Goal: Task Accomplishment & Management: Use online tool/utility

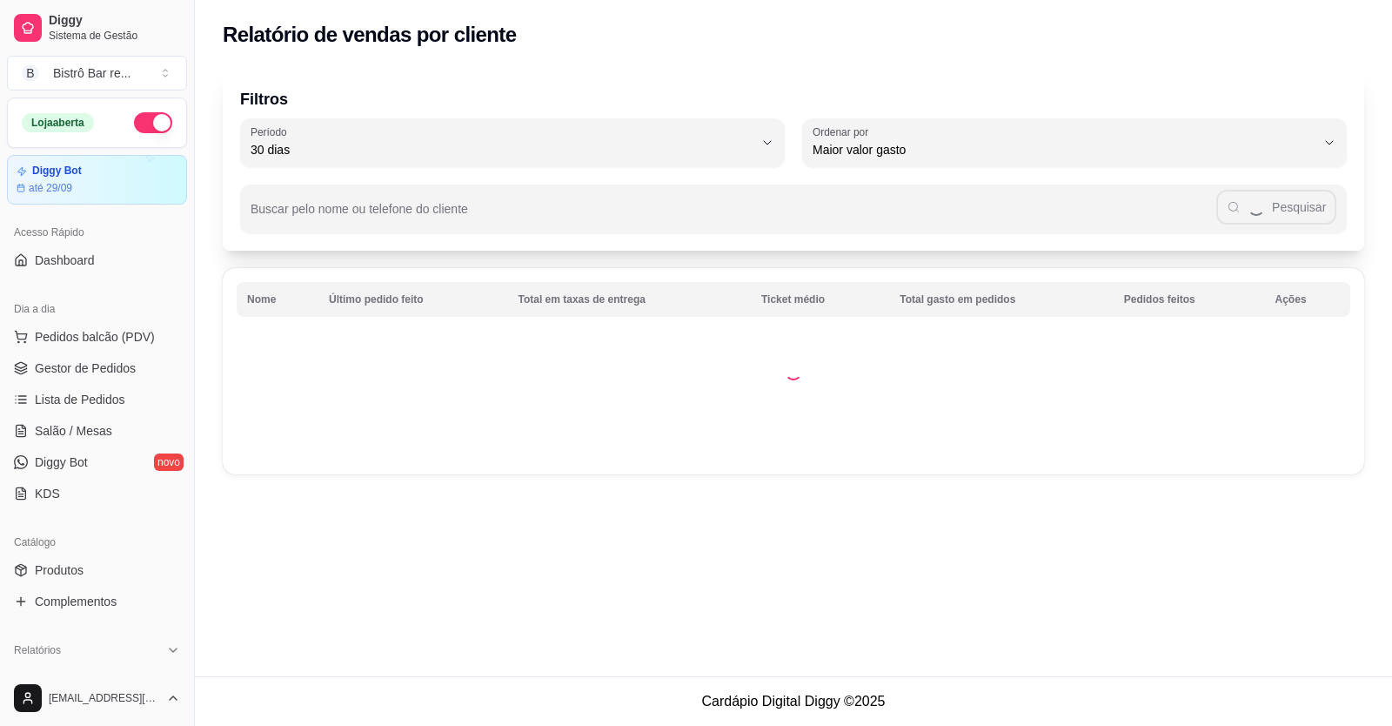
select select "30"
select select "HIGHEST_TOTAL_SPENT_WITH_ORDERS"
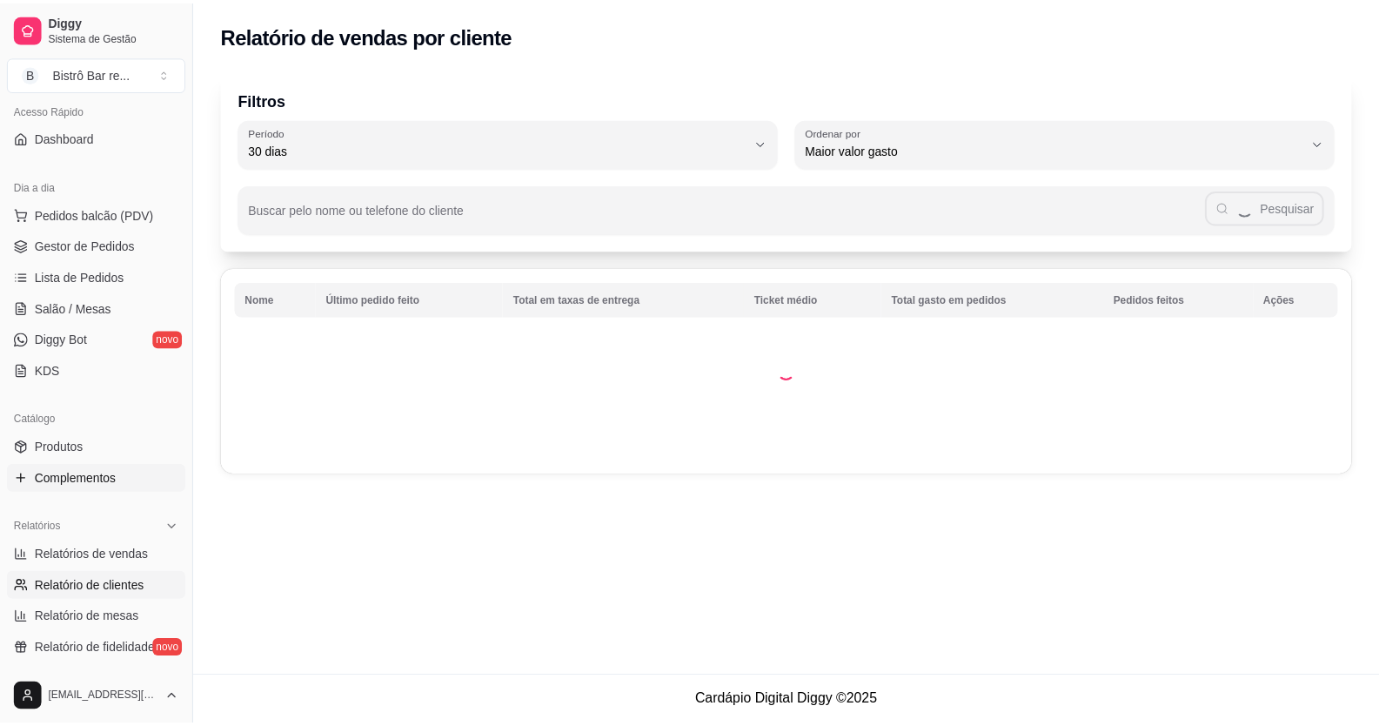
scroll to position [87, 0]
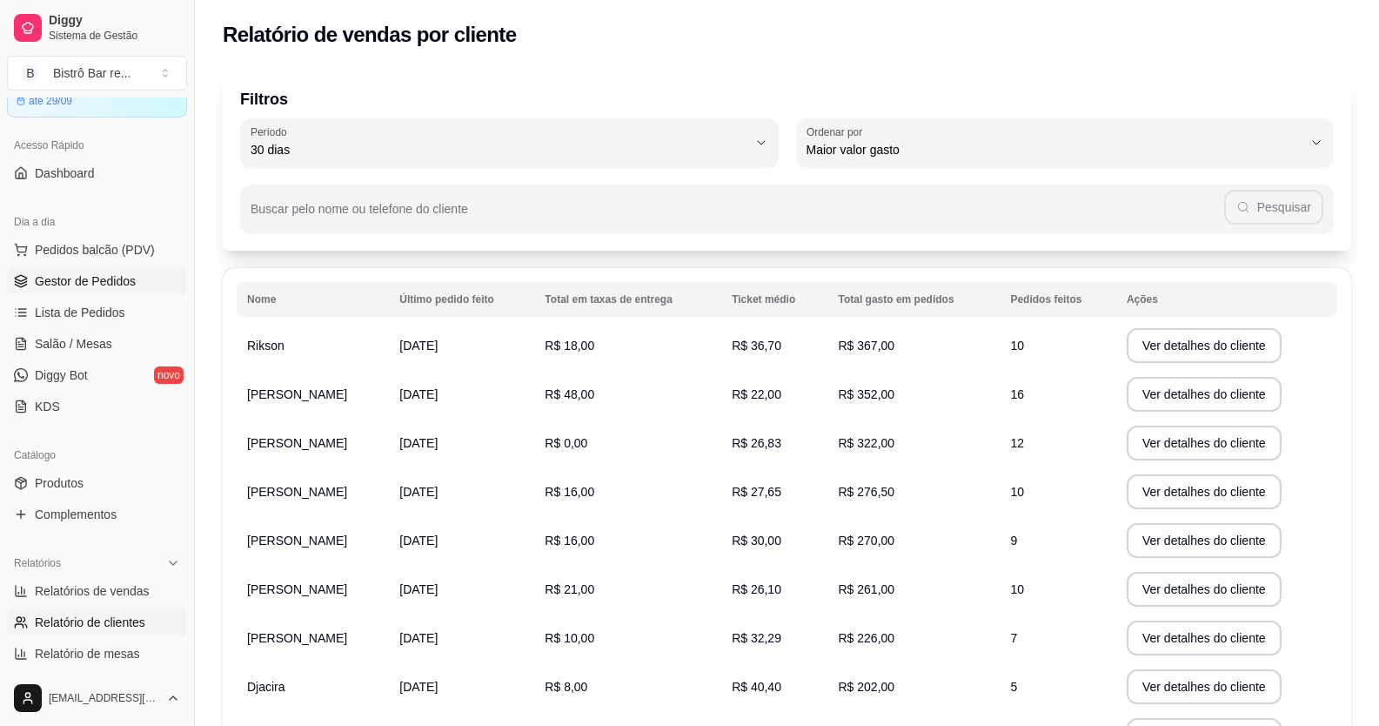
click at [121, 277] on span "Gestor de Pedidos" at bounding box center [85, 280] width 101 height 17
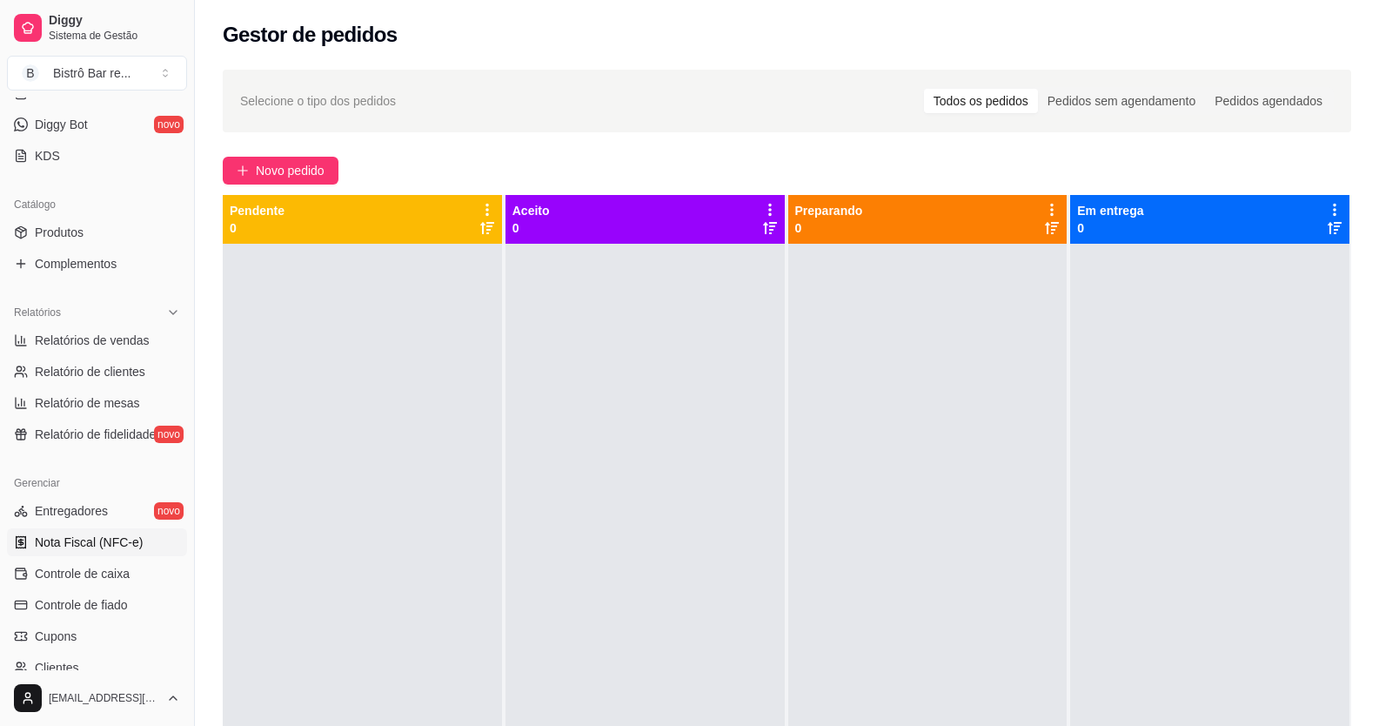
scroll to position [348, 0]
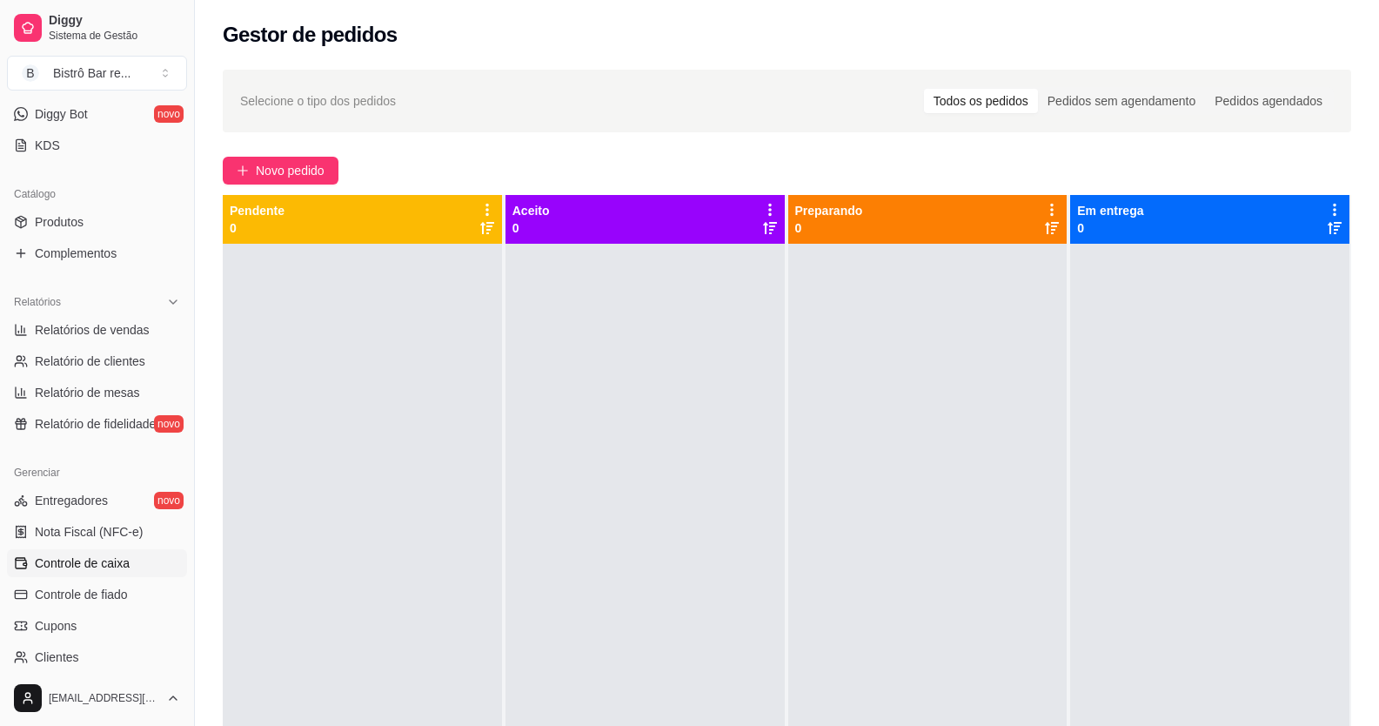
click at [94, 560] on span "Controle de caixa" at bounding box center [82, 562] width 95 height 17
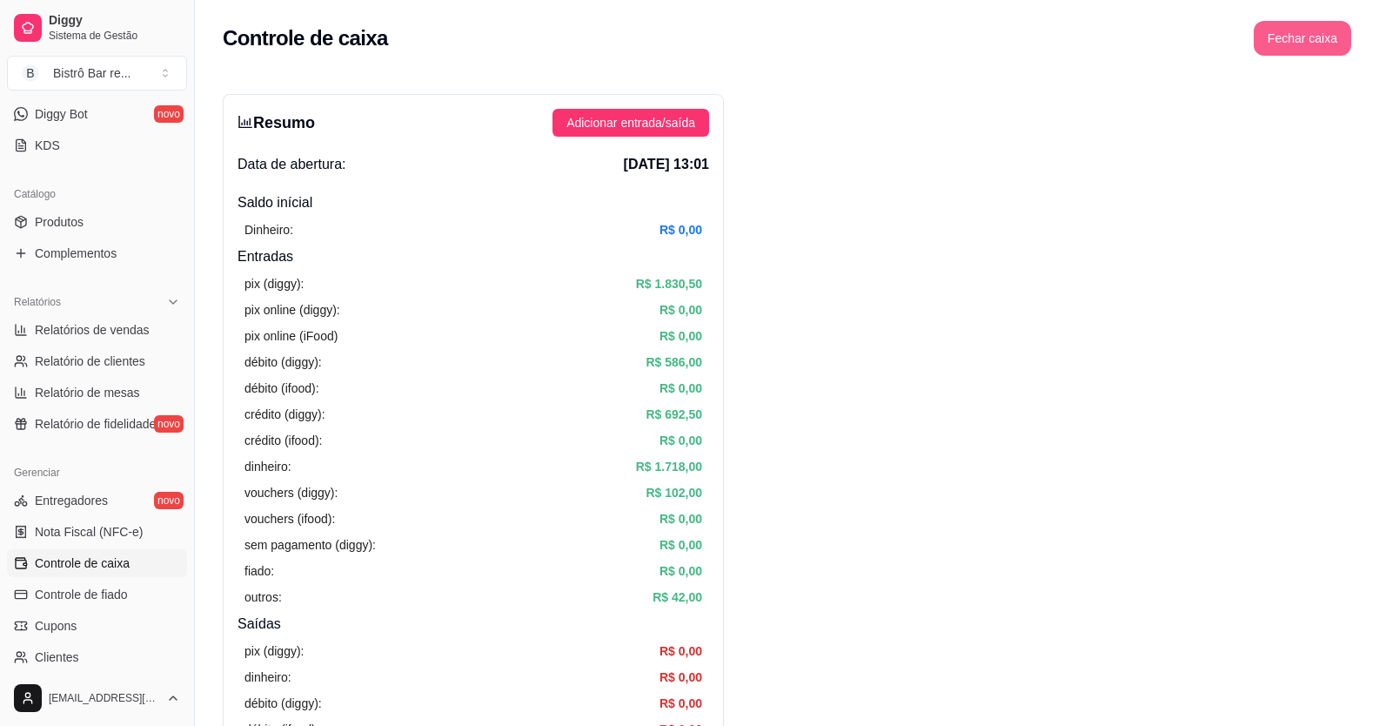
click at [1275, 36] on button "Fechar caixa" at bounding box center [1302, 38] width 97 height 35
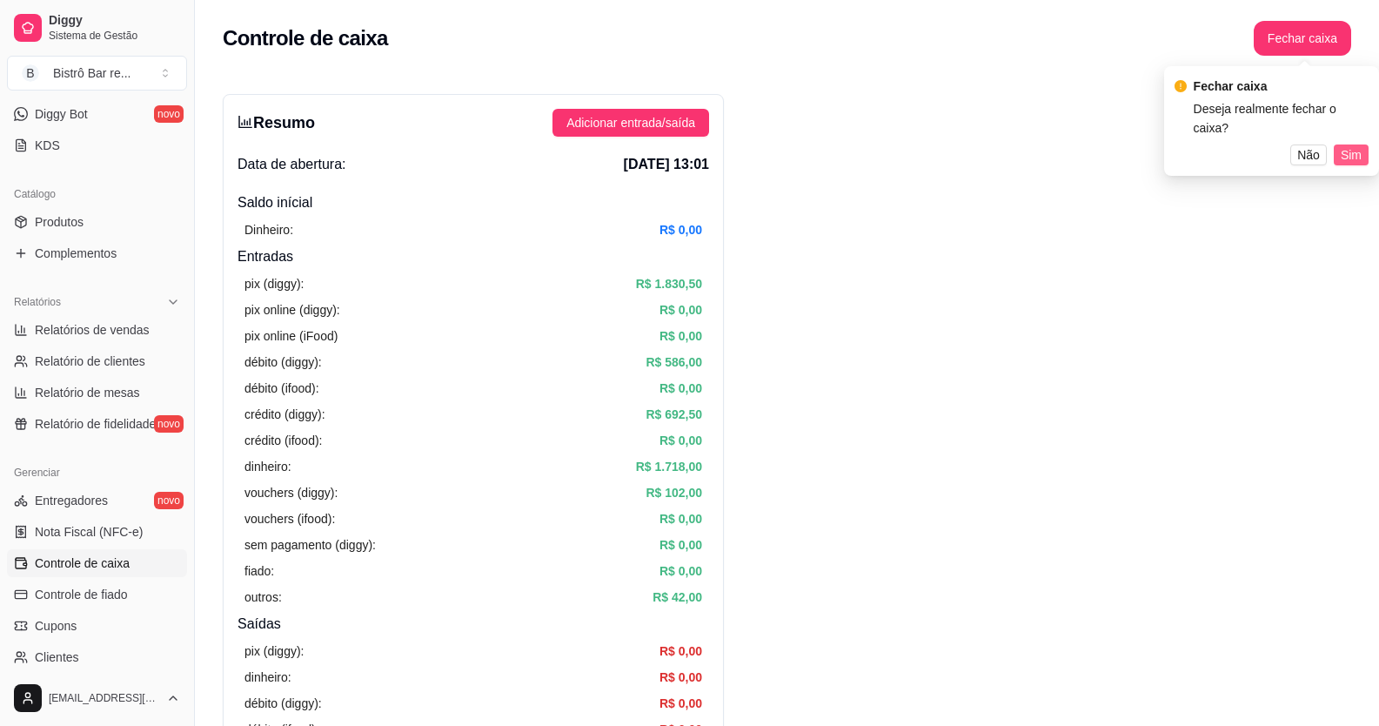
click at [1340, 144] on button "Sim" at bounding box center [1351, 154] width 35 height 21
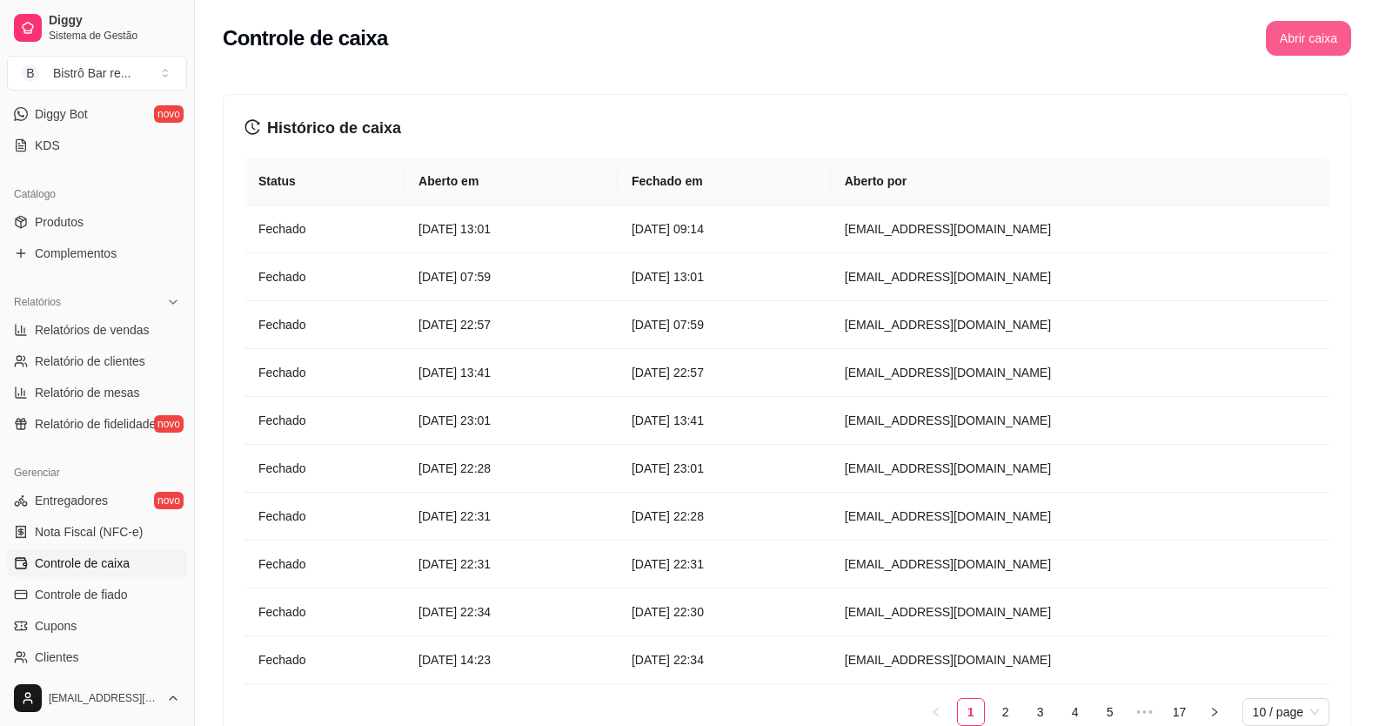
click at [1334, 30] on button "Abrir caixa" at bounding box center [1308, 38] width 85 height 35
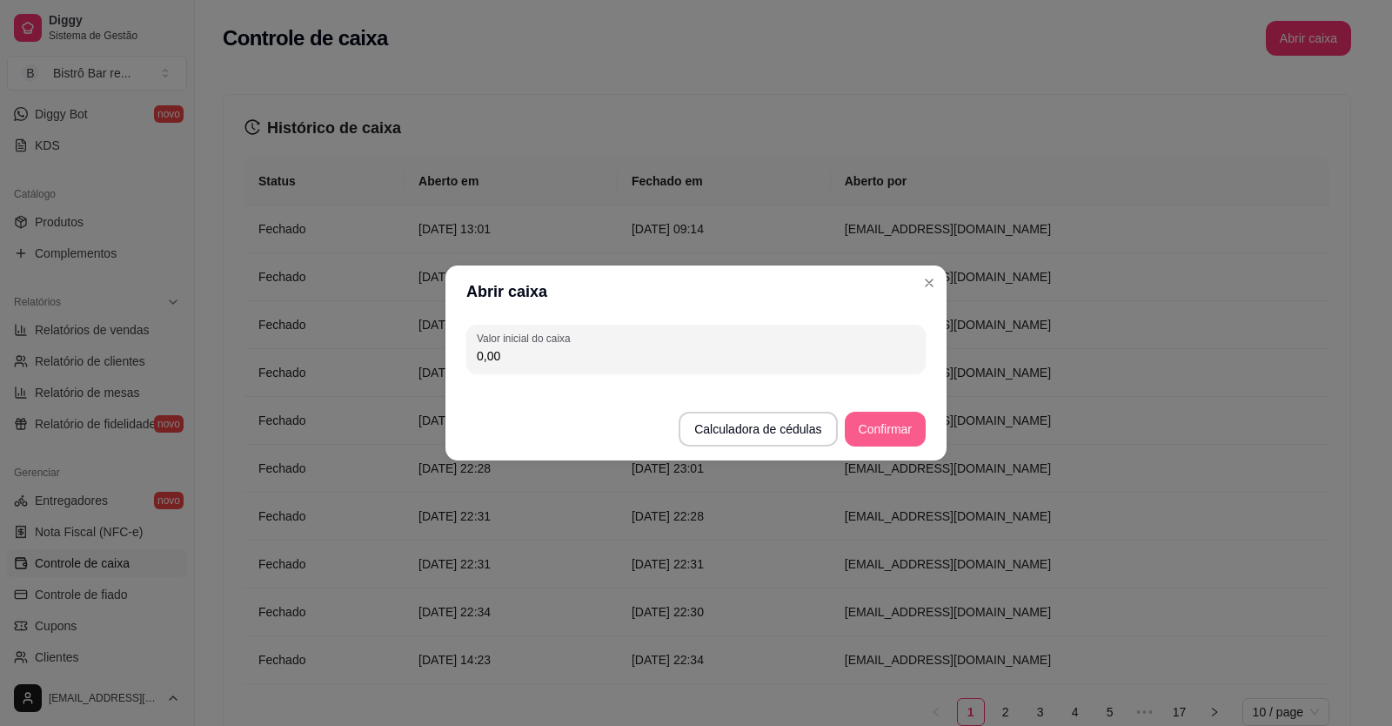
click at [866, 437] on button "Confirmar" at bounding box center [885, 429] width 81 height 35
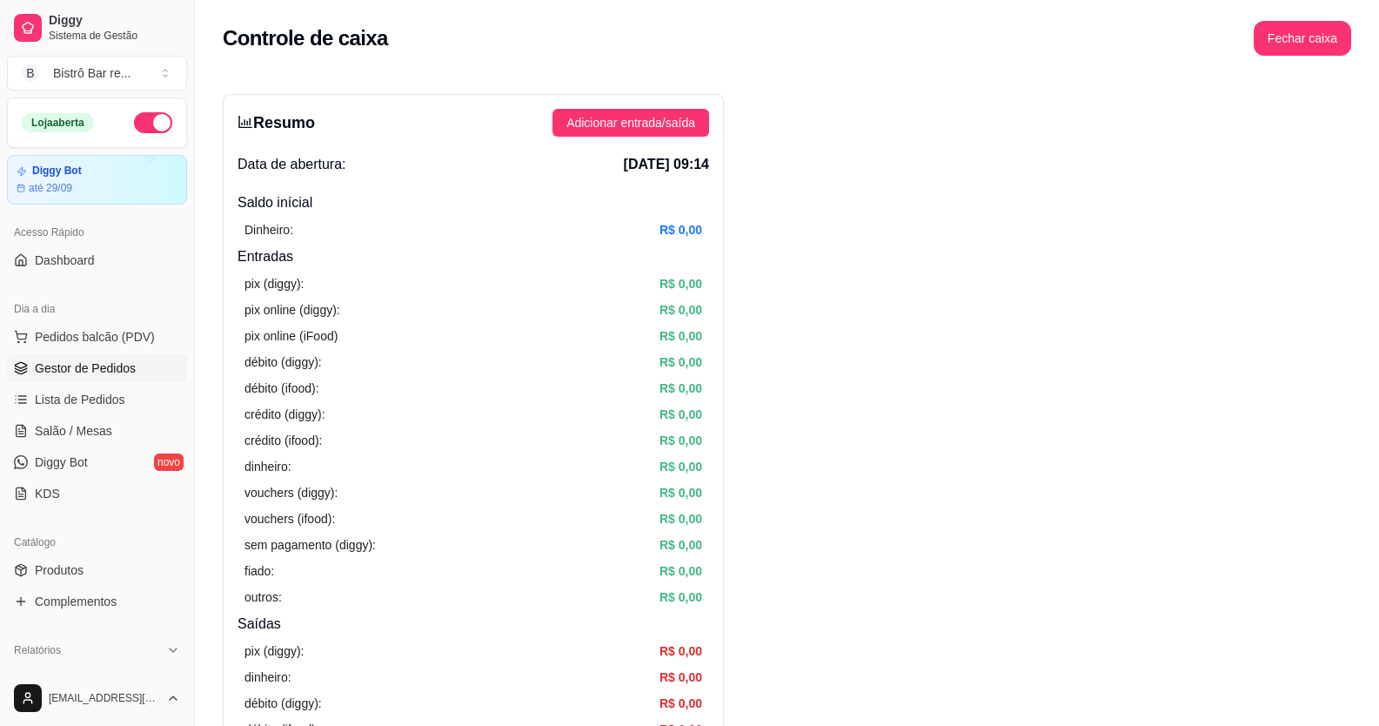
click at [94, 360] on span "Gestor de Pedidos" at bounding box center [85, 367] width 101 height 17
